Goal: Task Accomplishment & Management: Manage account settings

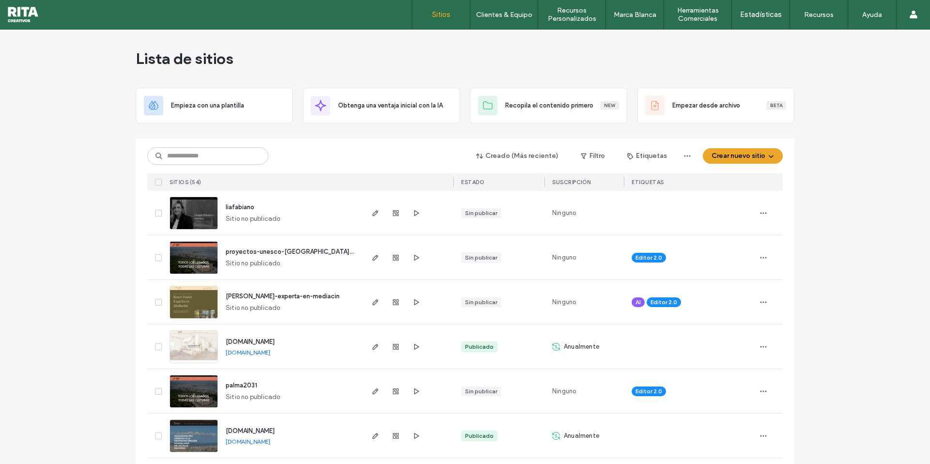
click at [566, 55] on div "Lista de sitios" at bounding box center [465, 59] width 658 height 58
drag, startPoint x: 407, startPoint y: 61, endPoint x: 790, endPoint y: 68, distance: 382.5
click at [407, 61] on div "Lista de sitios" at bounding box center [465, 59] width 658 height 58
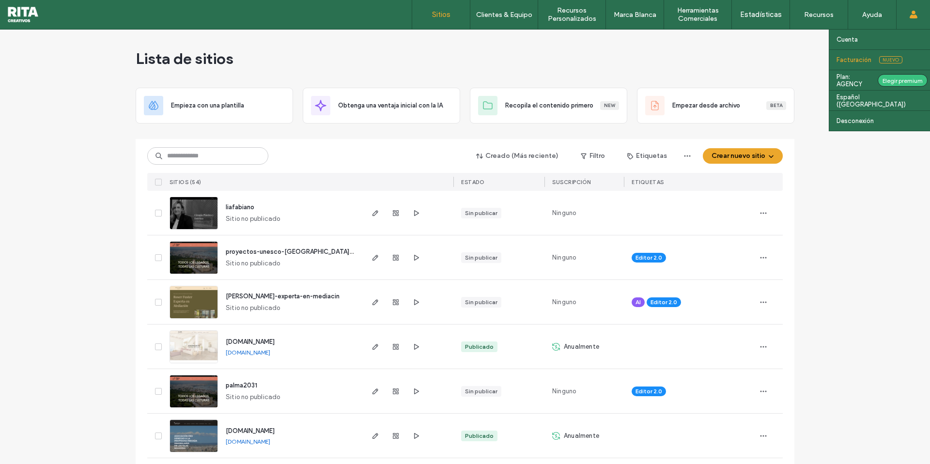
click at [852, 54] on link "Facturación Nuevo" at bounding box center [882, 60] width 93 height 20
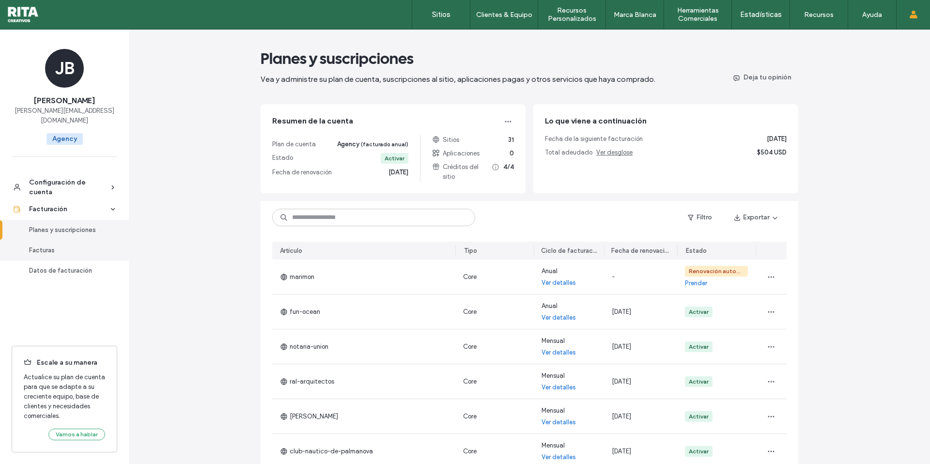
click at [47, 245] on div "Facturas" at bounding box center [68, 250] width 79 height 10
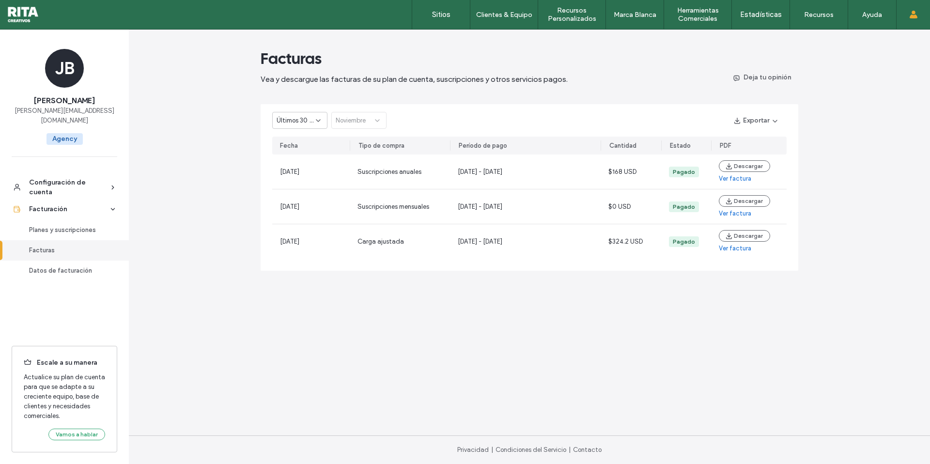
click at [321, 118] on icon at bounding box center [318, 121] width 8 height 8
click at [314, 152] on div "Año en curso" at bounding box center [300, 154] width 54 height 17
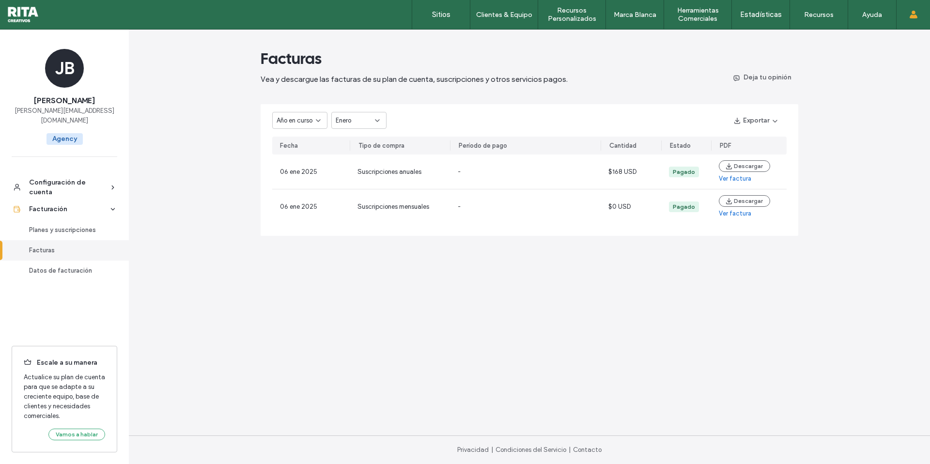
click at [367, 121] on div "Enero" at bounding box center [354, 121] width 39 height 10
click at [360, 207] on span "Septiembre" at bounding box center [352, 205] width 34 height 10
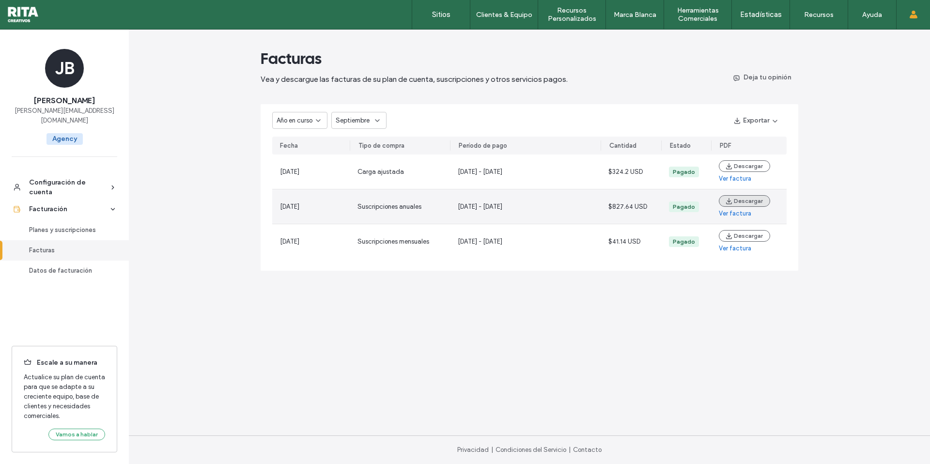
click at [741, 199] on button "Descargar" at bounding box center [743, 201] width 51 height 12
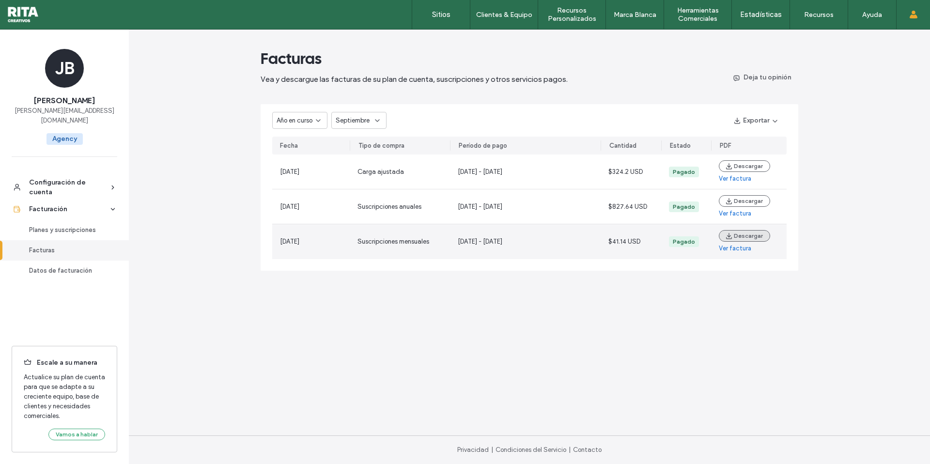
click at [752, 235] on button "Descargar" at bounding box center [743, 236] width 51 height 12
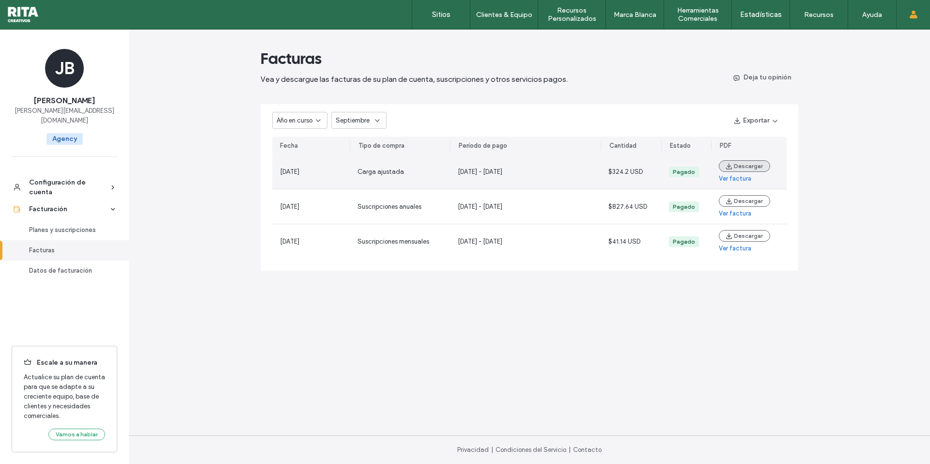
click at [745, 163] on button "Descargar" at bounding box center [743, 166] width 51 height 12
